Goal: Information Seeking & Learning: Check status

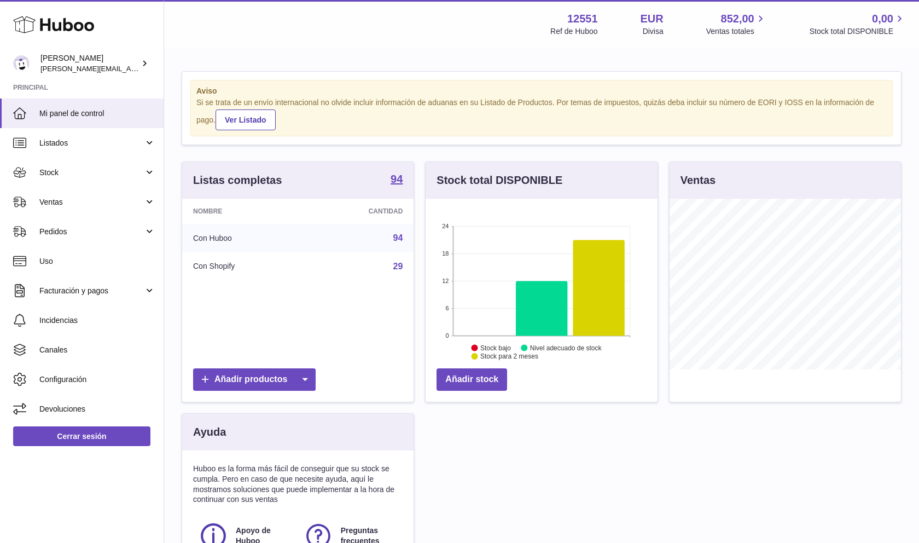
scroll to position [171, 232]
click at [155, 212] on link "Ventas" at bounding box center [82, 202] width 164 height 30
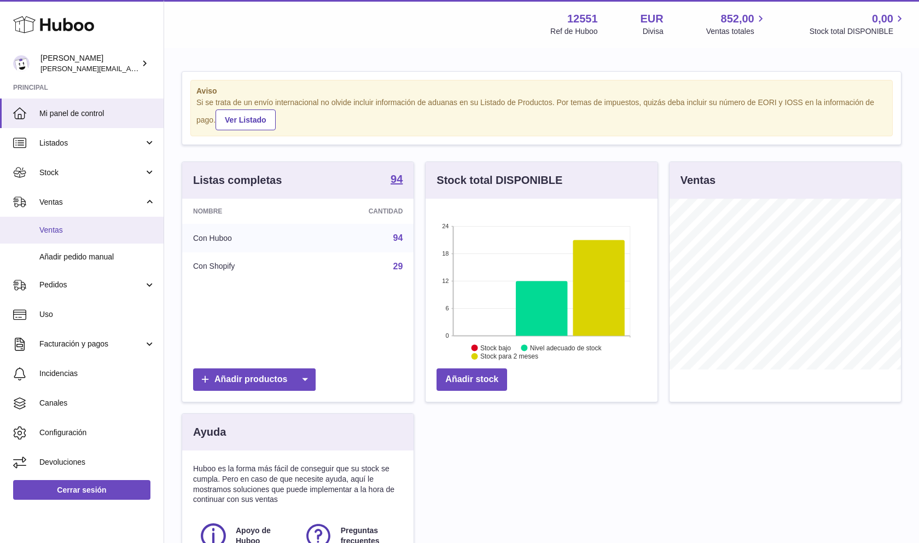
click at [125, 235] on link "Ventas" at bounding box center [82, 230] width 164 height 27
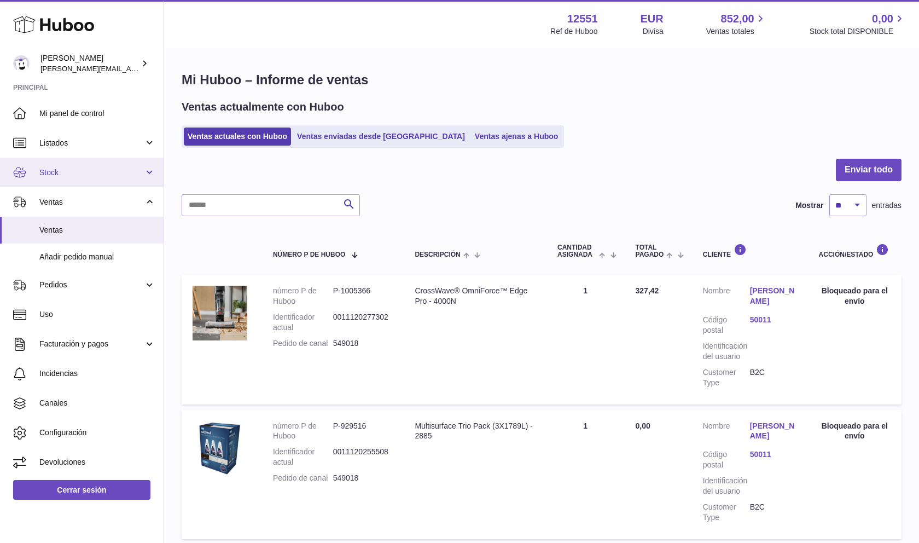
click at [87, 168] on span "Stock" at bounding box center [91, 172] width 105 height 10
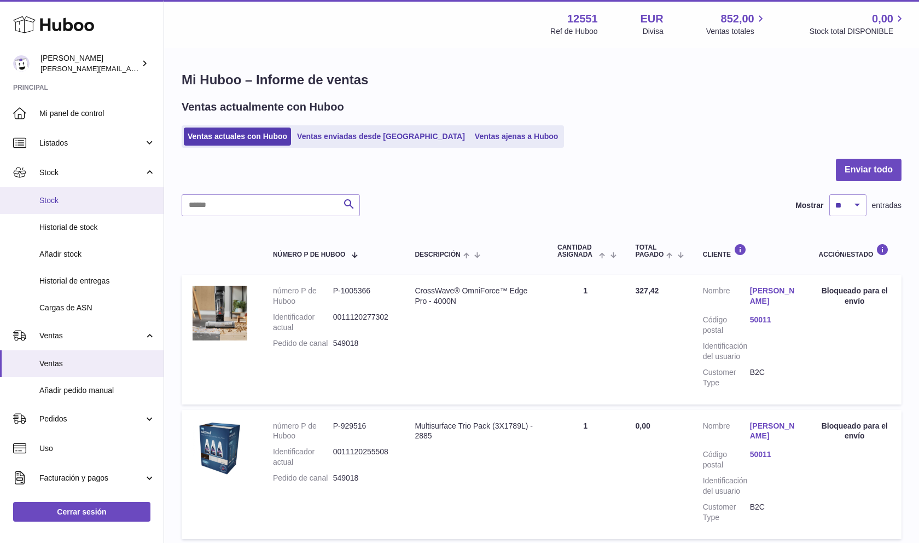
click at [92, 202] on span "Stock" at bounding box center [97, 200] width 116 height 10
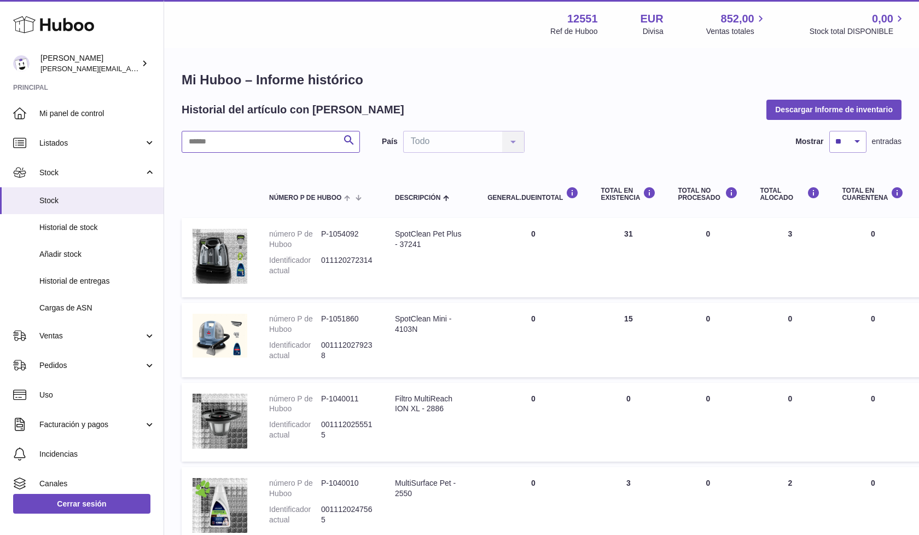
click at [213, 146] on input "text" at bounding box center [271, 142] width 178 height 22
click at [80, 170] on span "Stock" at bounding box center [91, 172] width 105 height 10
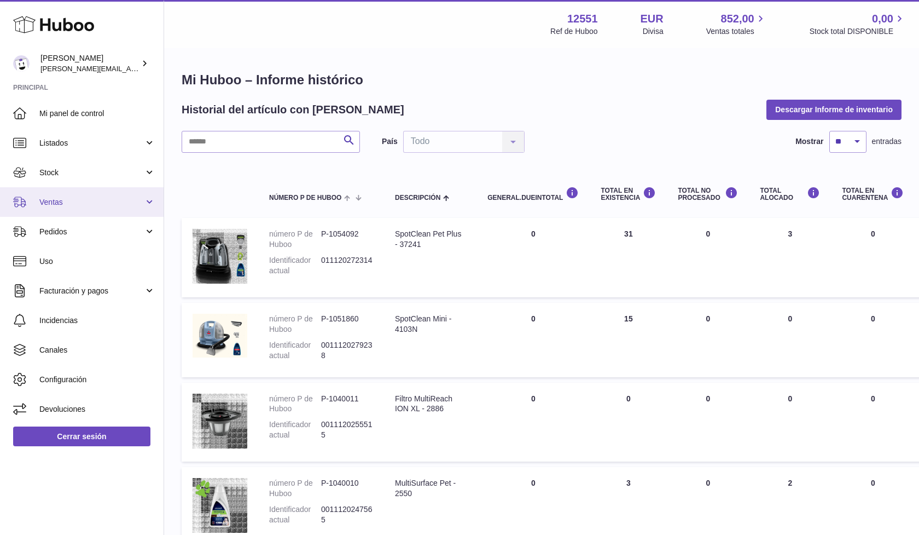
click at [82, 200] on span "Ventas" at bounding box center [91, 202] width 105 height 10
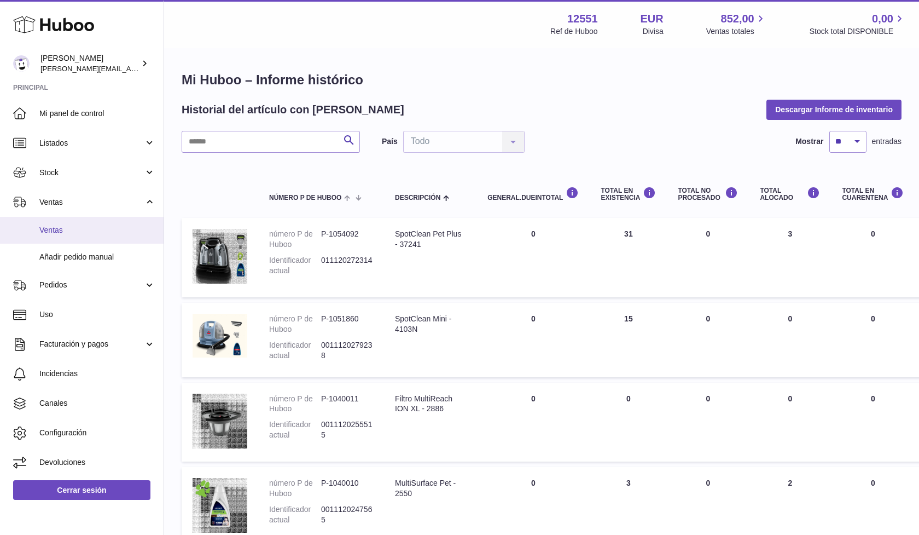
click at [93, 225] on span "Ventas" at bounding box center [97, 230] width 116 height 10
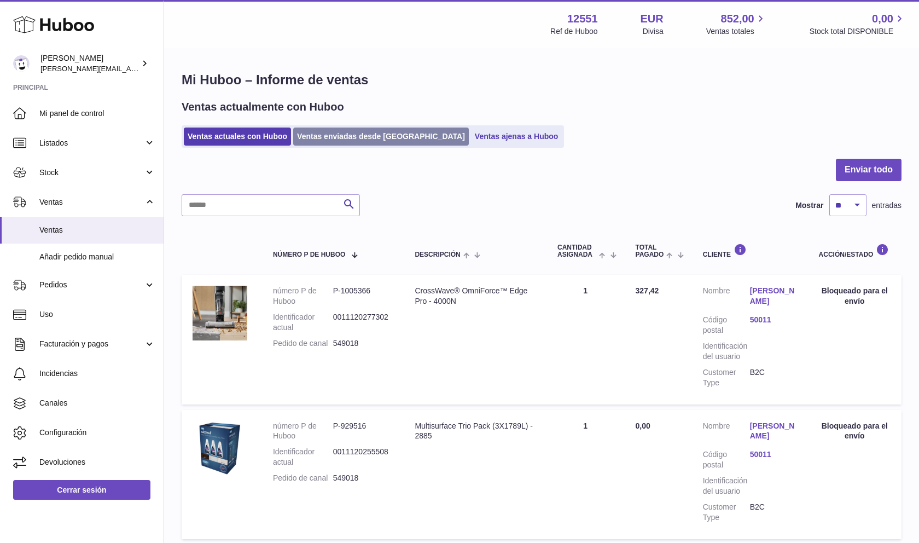
click at [316, 139] on link "Ventas enviadas desde [GEOGRAPHIC_DATA]" at bounding box center [381, 137] width 176 height 18
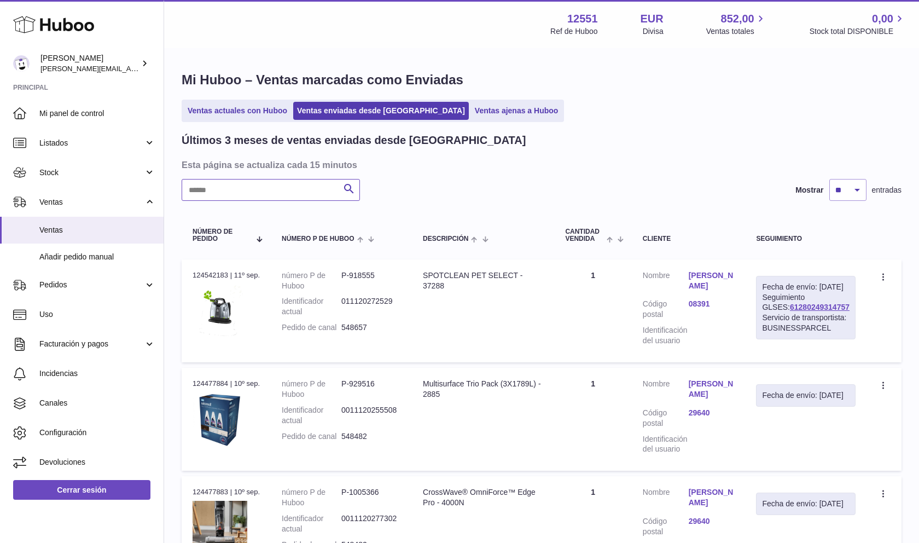
click at [270, 193] on input "text" at bounding box center [271, 190] width 178 height 22
paste input "**********"
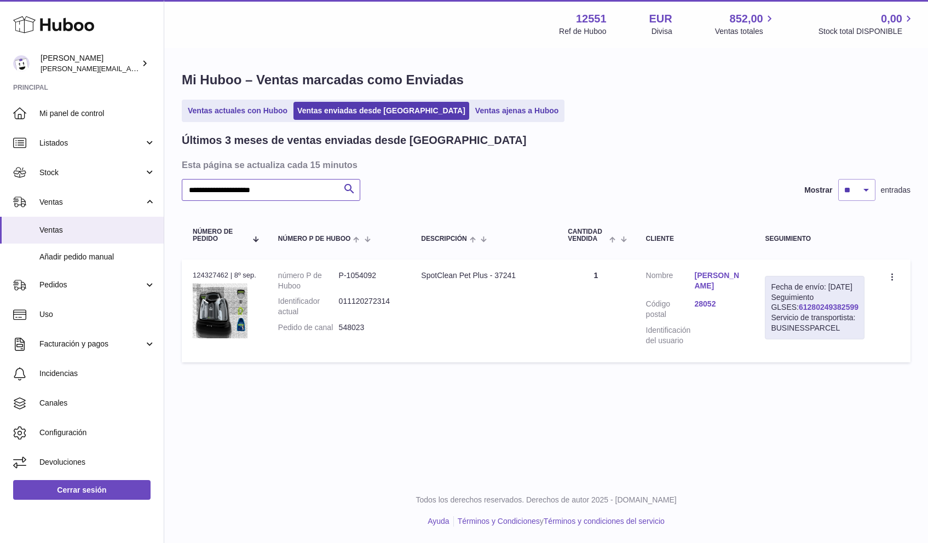
type input "**********"
click at [840, 311] on link "61280249382599" at bounding box center [828, 307] width 60 height 9
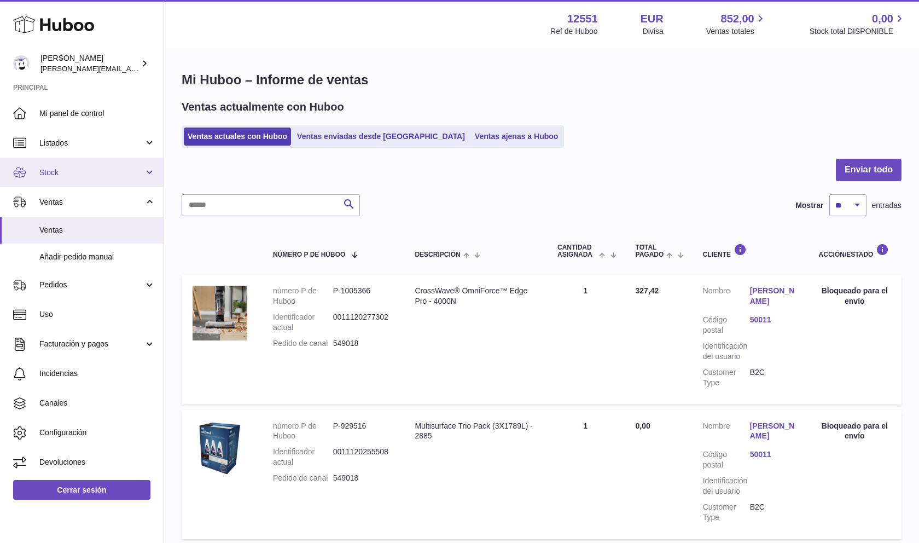
click at [125, 173] on span "Stock" at bounding box center [91, 172] width 105 height 10
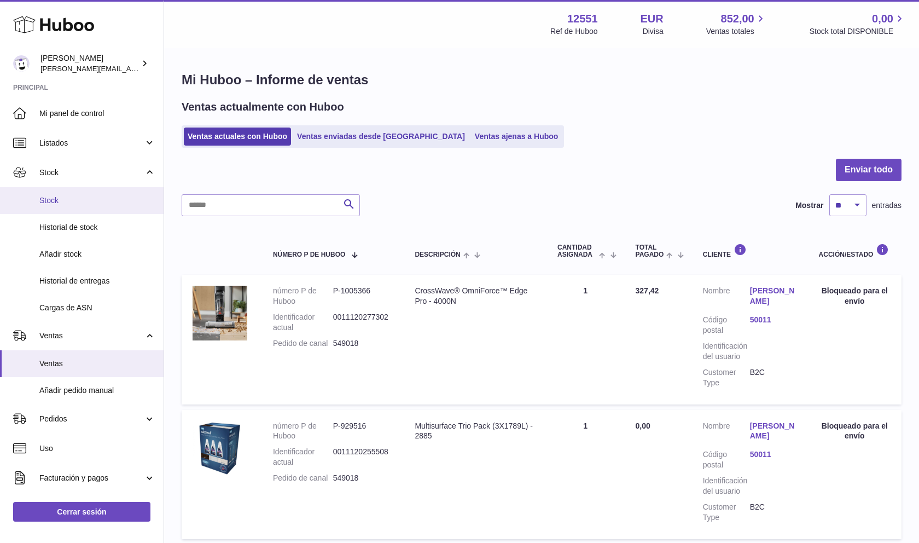
click at [129, 211] on link "Stock" at bounding box center [82, 200] width 164 height 27
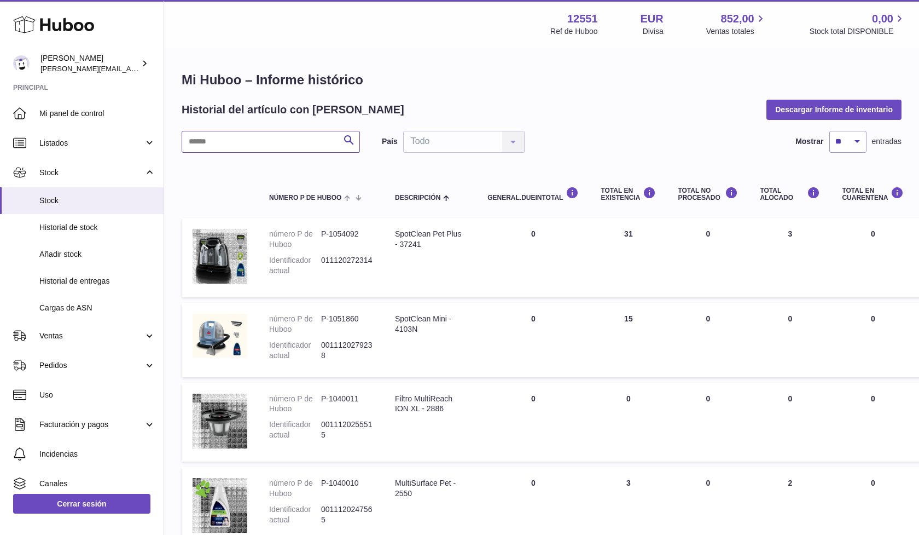
click at [292, 143] on input "text" at bounding box center [271, 142] width 178 height 22
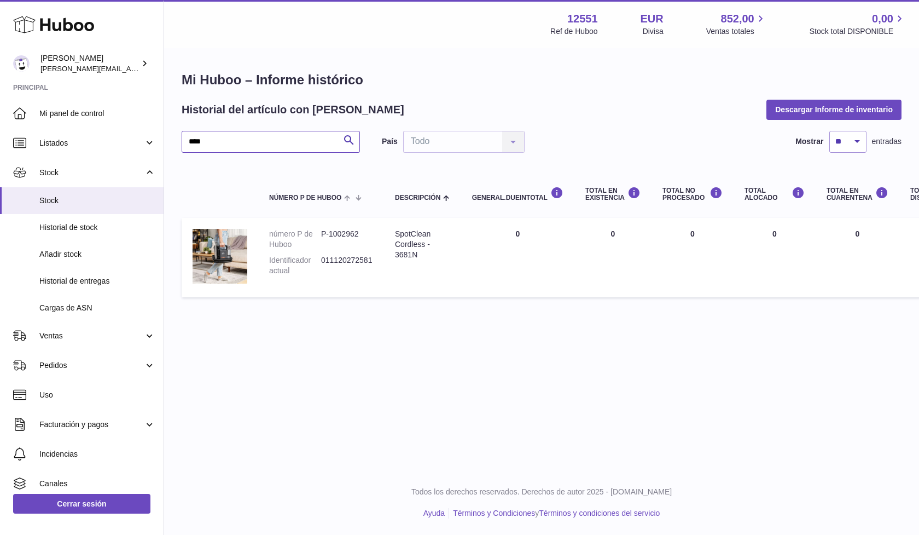
type input "****"
click at [139, 182] on link "Stock" at bounding box center [82, 173] width 164 height 30
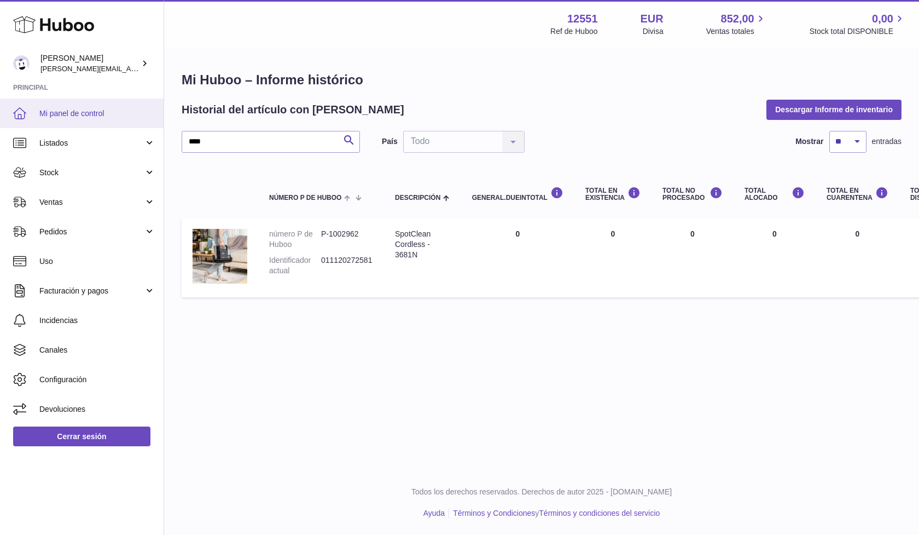
click at [100, 117] on span "Mi panel de control" at bounding box center [97, 113] width 116 height 10
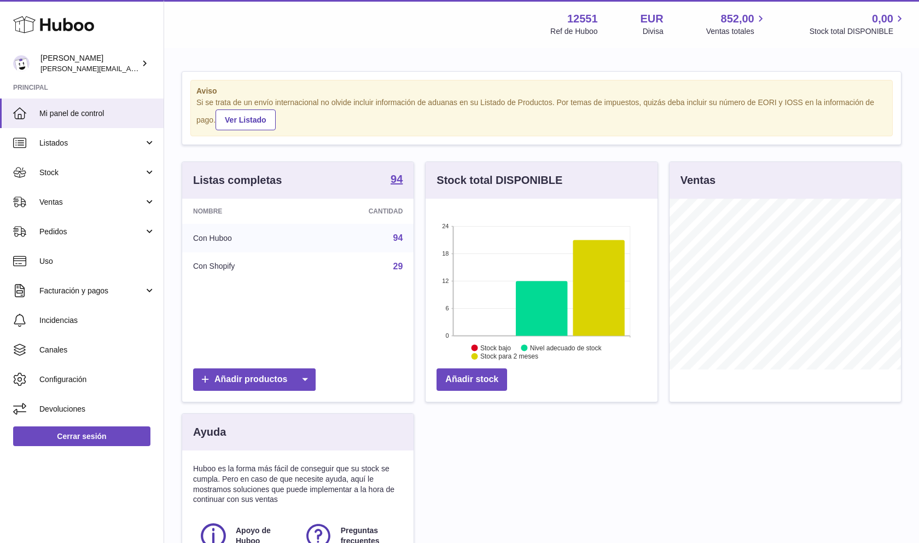
scroll to position [171, 232]
click at [126, 202] on span "Ventas" at bounding box center [91, 202] width 105 height 10
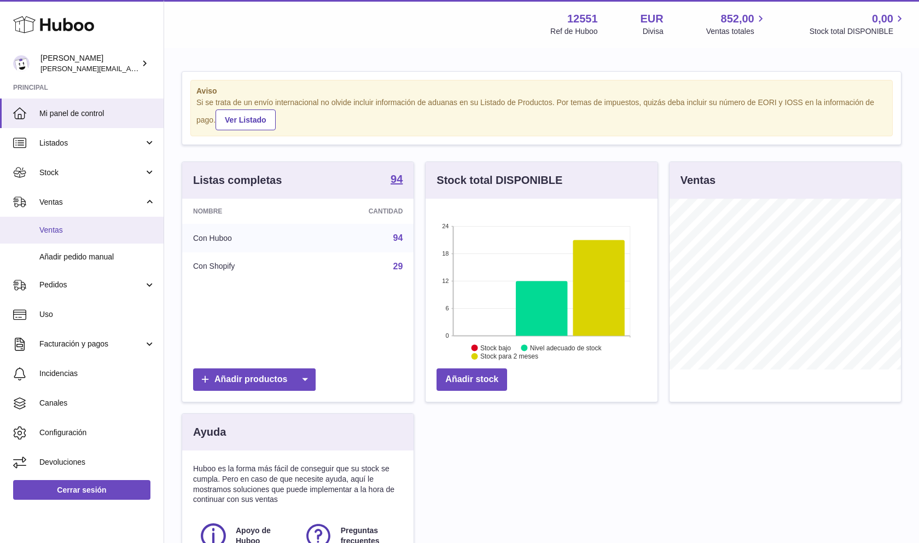
click at [108, 219] on link "Ventas" at bounding box center [82, 230] width 164 height 27
